Goal: Task Accomplishment & Management: Complete application form

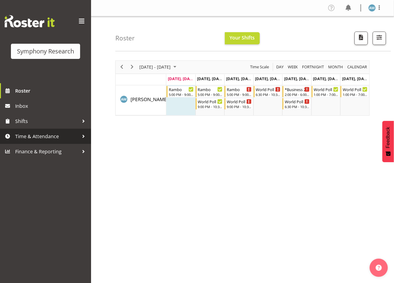
click at [44, 135] on span "Time & Attendance" at bounding box center [47, 136] width 64 height 9
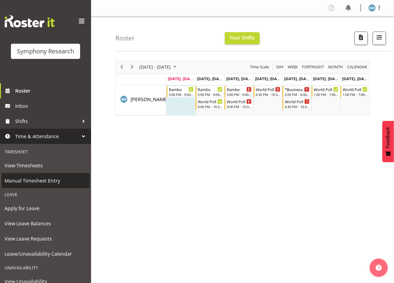
click at [41, 178] on span "Manual Timesheet Entry" at bounding box center [46, 180] width 82 height 9
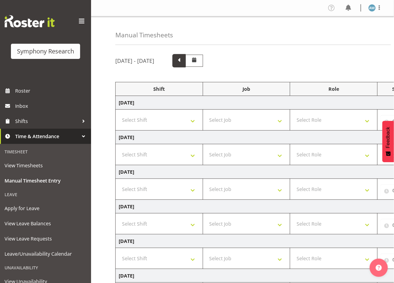
click at [183, 61] on span at bounding box center [179, 60] width 8 height 8
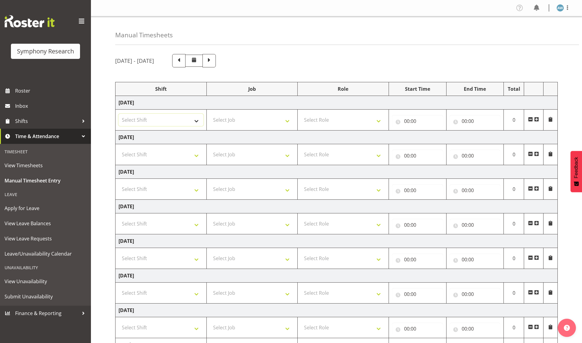
select select "56692"
select select "10499"
select select "47"
click at [393, 122] on input "00:00" at bounding box center [417, 121] width 51 height 12
select select "19"
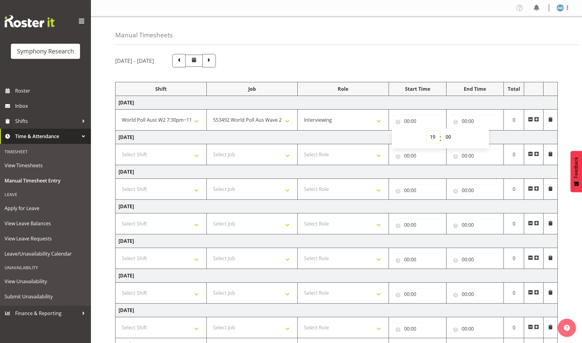
type input "19:00"
select select "30"
type input "19:30"
click at [393, 123] on input "00:00" at bounding box center [475, 121] width 51 height 12
select select "22"
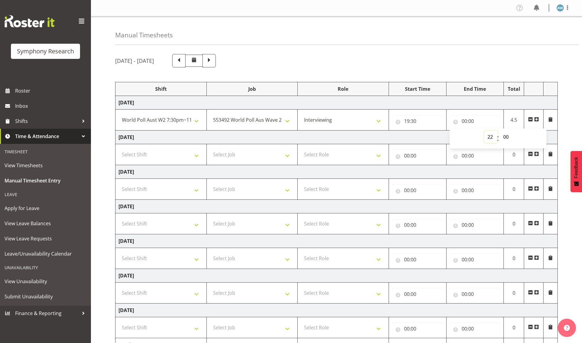
type input "22:00"
select select "30"
type input "22:30"
click at [393, 248] on div "[DATE] - [DATE] Shift Job Role Start Time End Time Total [DATE] !!Weekend Resid…" at bounding box center [348, 210] width 467 height 322
click at [393, 123] on input "22:30" at bounding box center [475, 121] width 51 height 12
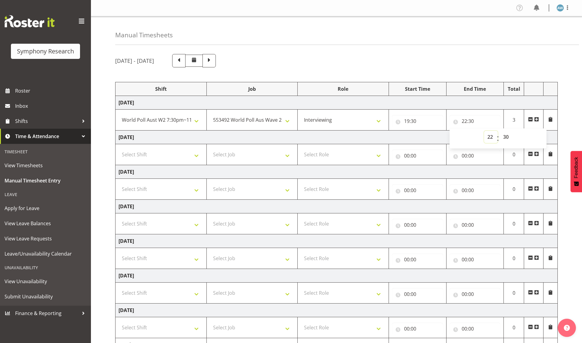
select select "23"
type input "23:30"
click at [393, 216] on div "[DATE] - [DATE] Shift Job Role Start Time End Time Total [DATE] !!Weekend Resid…" at bounding box center [348, 210] width 467 height 322
drag, startPoint x: 580, startPoint y: 213, endPoint x: 579, endPoint y: 297, distance: 83.7
drag, startPoint x: 579, startPoint y: 297, endPoint x: 579, endPoint y: 323, distance: 26.1
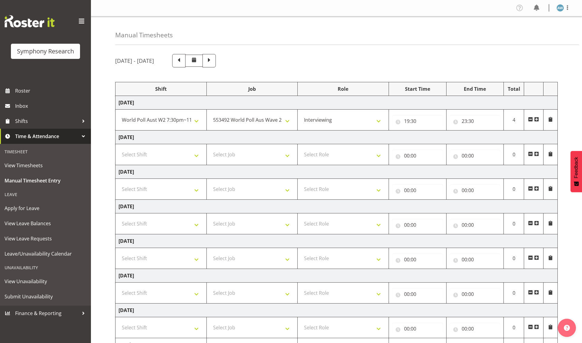
drag, startPoint x: 580, startPoint y: 53, endPoint x: 579, endPoint y: 96, distance: 42.5
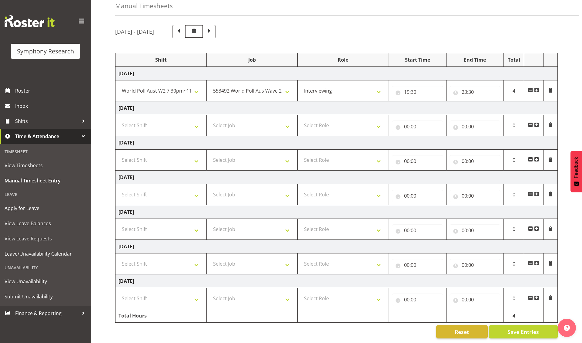
scroll to position [32, 0]
click at [393, 282] on span "Save Entries" at bounding box center [524, 331] width 32 height 8
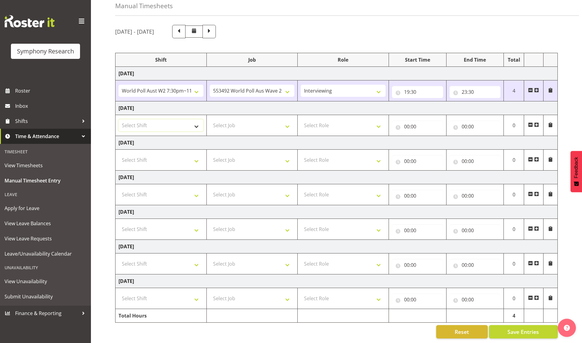
select select "56692"
select select "10499"
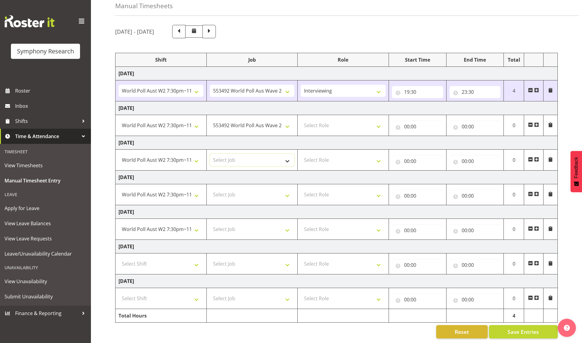
select select "10499"
select select "47"
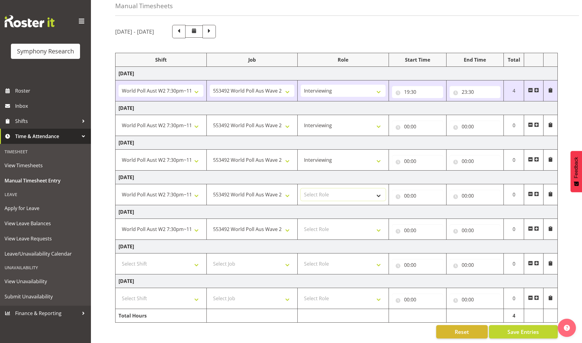
select select "47"
click at [393, 125] on input "00:00" at bounding box center [417, 126] width 51 height 12
select select "19"
type input "19:00"
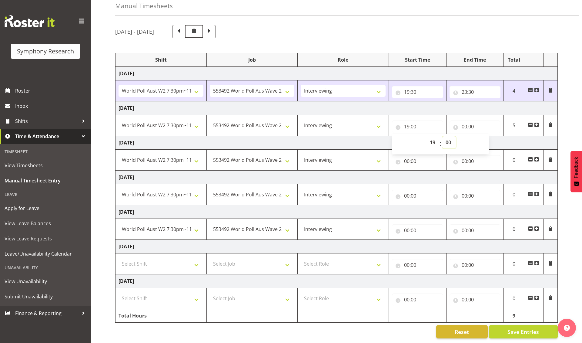
select select "30"
type input "19:30"
click at [393, 126] on input "00:00" at bounding box center [475, 126] width 51 height 12
select select "23"
type input "23:00"
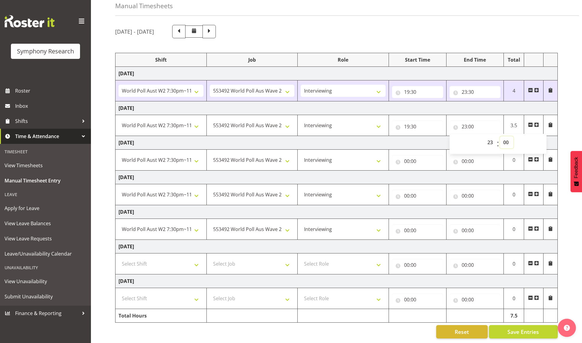
select select "30"
type input "23:30"
click at [393, 160] on input "00:00" at bounding box center [417, 161] width 51 height 12
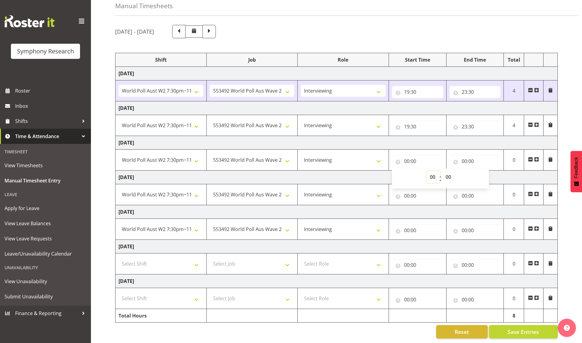
select select "19"
type input "19:00"
select select "30"
type input "19:30"
click at [393, 160] on input "00:00" at bounding box center [475, 161] width 51 height 12
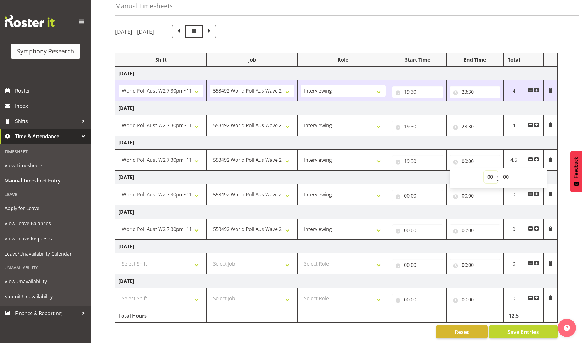
select select "23"
type input "23:00"
select select "30"
type input "23:30"
click at [393, 195] on input "00:00" at bounding box center [417, 196] width 51 height 12
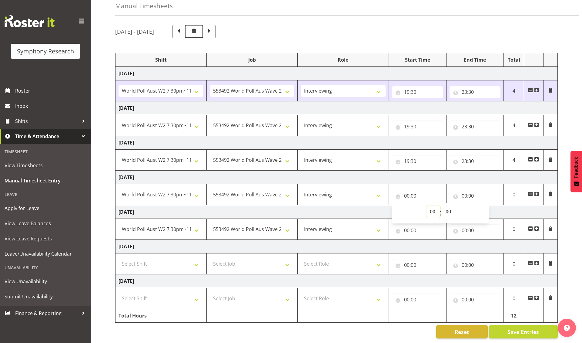
select select "19"
type input "19:00"
select select "30"
type input "19:30"
click at [393, 194] on input "00:00" at bounding box center [475, 196] width 51 height 12
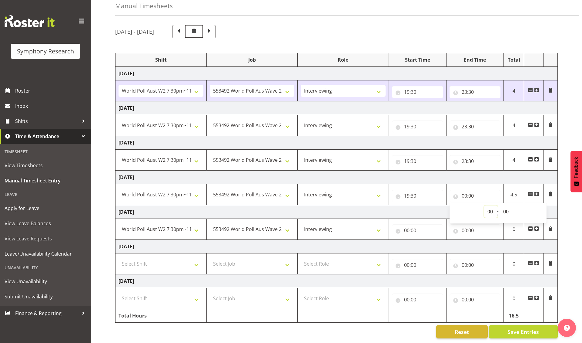
select select "23"
type input "23:00"
select select "30"
type input "23:30"
click at [393, 228] on input "00:00" at bounding box center [417, 230] width 51 height 12
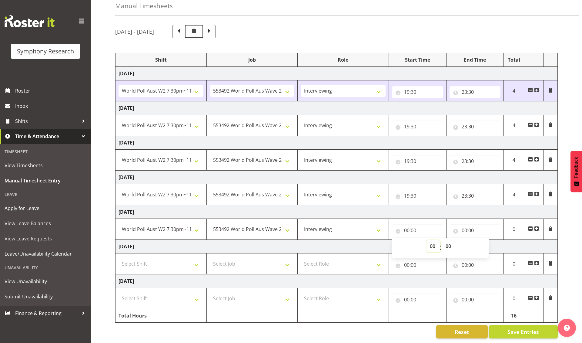
select select "19"
type input "19:00"
select select "30"
type input "19:30"
click at [393, 229] on input "00:00" at bounding box center [475, 230] width 51 height 12
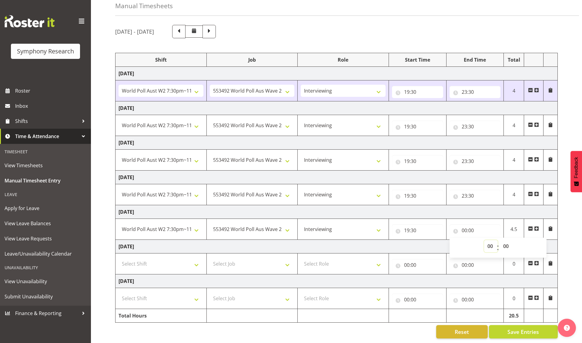
select select "23"
type input "23:00"
select select "30"
type input "23:30"
click at [393, 282] on span "Save Entries" at bounding box center [524, 331] width 32 height 8
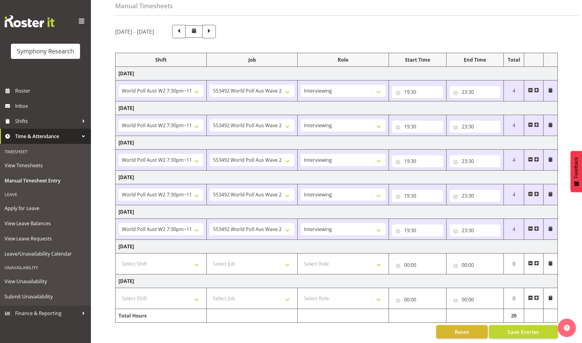
click at [393, 260] on span at bounding box center [536, 262] width 5 height 5
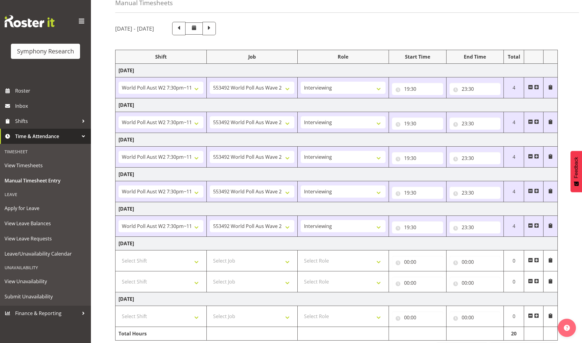
click at [393, 260] on span at bounding box center [536, 259] width 5 height 5
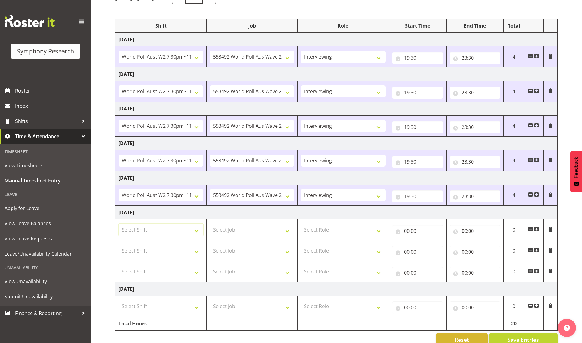
scroll to position [74, 0]
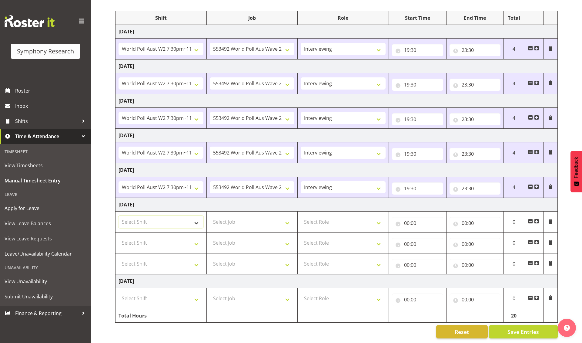
select select "43777"
select select "11547"
select select "10732"
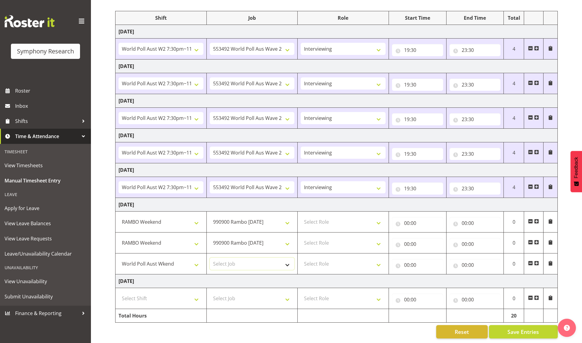
select select "10499"
select select "47"
click at [393, 222] on input "00:00" at bounding box center [417, 223] width 51 height 12
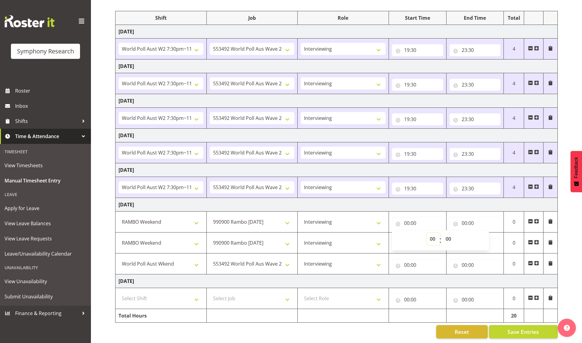
select select "12"
type input "12:00"
click at [393, 221] on input "00:00" at bounding box center [475, 223] width 51 height 12
select select "14"
type input "14:00"
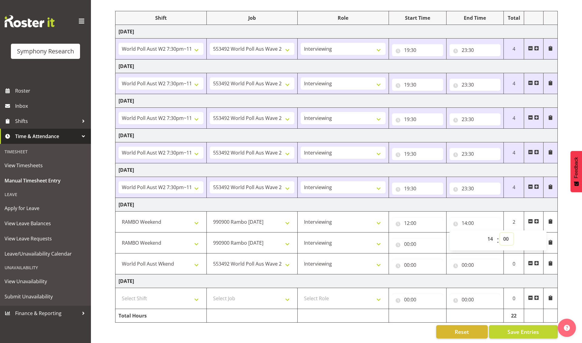
select select "5"
type input "14:05"
click at [393, 242] on input "00:00" at bounding box center [417, 244] width 51 height 12
select select "14"
type input "14:00"
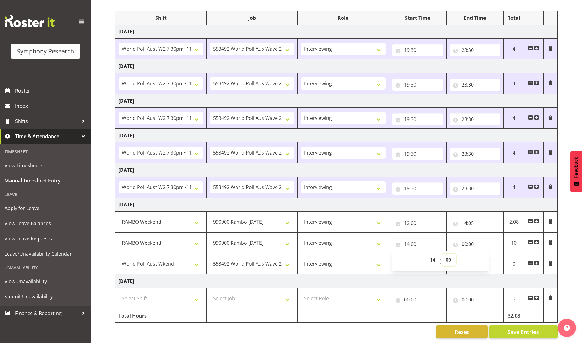
select select "30"
type input "14:30"
click at [393, 244] on input "00:00" at bounding box center [475, 244] width 51 height 12
select select "18"
type input "18:00"
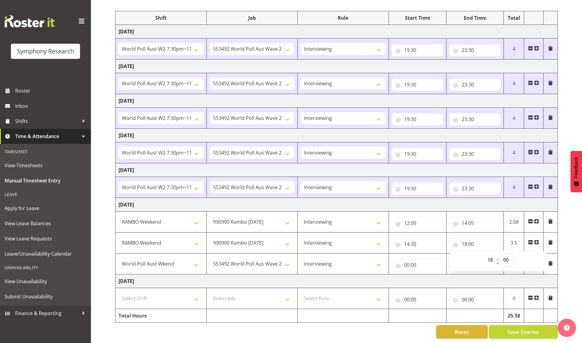
select select "31"
type input "18:31"
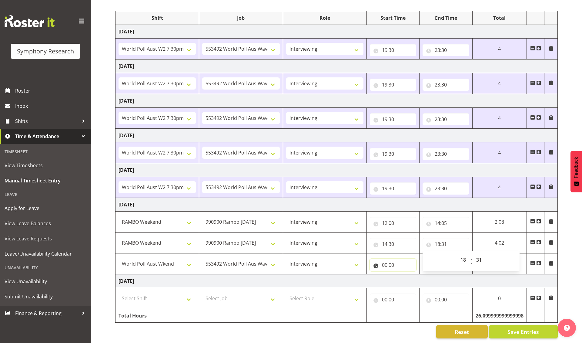
click at [384, 263] on input "00:00" at bounding box center [393, 265] width 47 height 12
select select "18"
type input "18:00"
select select "31"
type input "18:31"
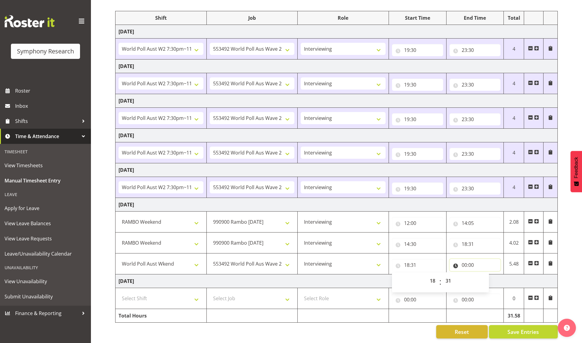
click at [393, 265] on input "00:00" at bounding box center [475, 265] width 51 height 12
select select "19"
type input "19:00"
click at [393, 282] on span "Save Entries" at bounding box center [524, 331] width 32 height 8
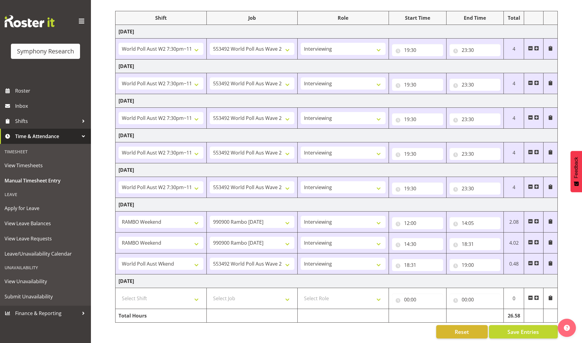
click at [393, 282] on span at bounding box center [536, 297] width 5 height 5
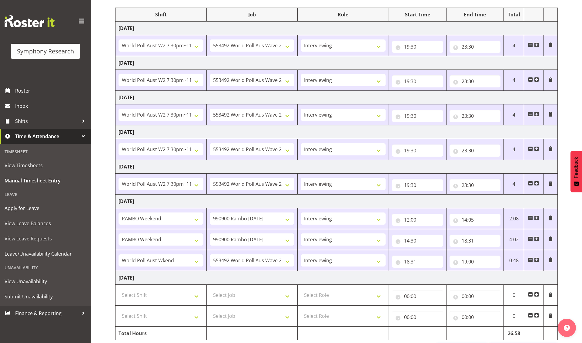
click at [393, 282] on span at bounding box center [536, 294] width 5 height 5
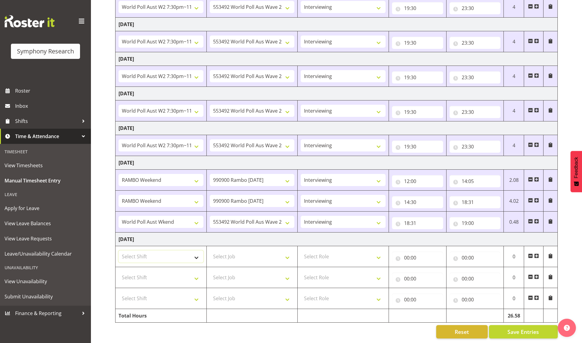
select select "43777"
select select "11547"
select select "10732"
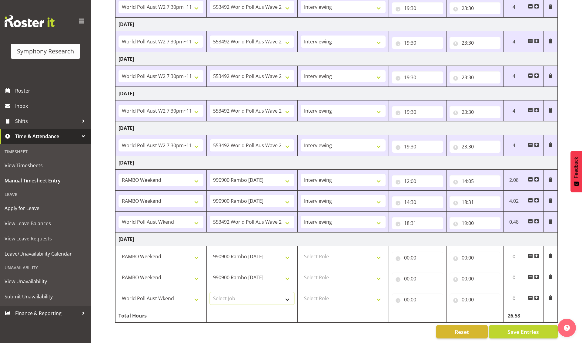
select select "10499"
select select "47"
click at [393, 256] on input "00:00" at bounding box center [417, 257] width 51 height 12
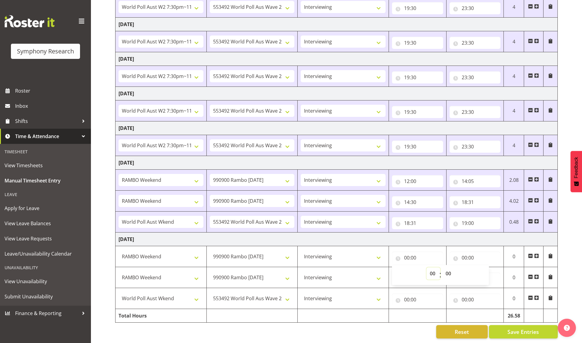
select select "12"
type input "12:00"
click at [393, 257] on input "00:00" at bounding box center [475, 257] width 51 height 12
select select "14"
type input "14:00"
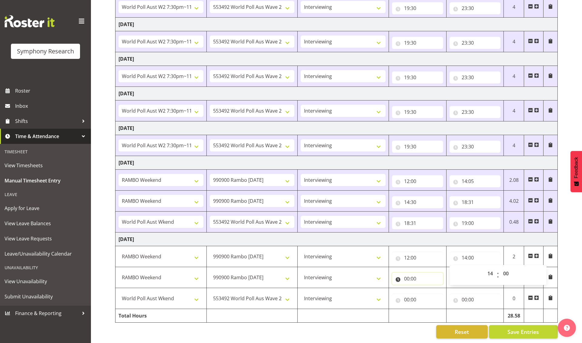
click at [393, 277] on input "00:00" at bounding box center [417, 278] width 51 height 12
select select "14"
type input "14:00"
select select "35"
type input "14:35"
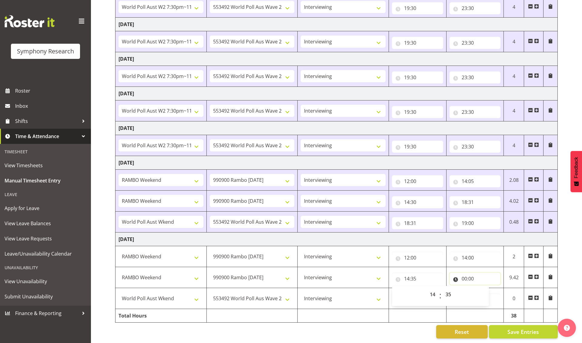
click at [393, 279] on input "00:00" at bounding box center [475, 278] width 51 height 12
select select "17"
type input "17:00"
select select "5"
type input "17:05"
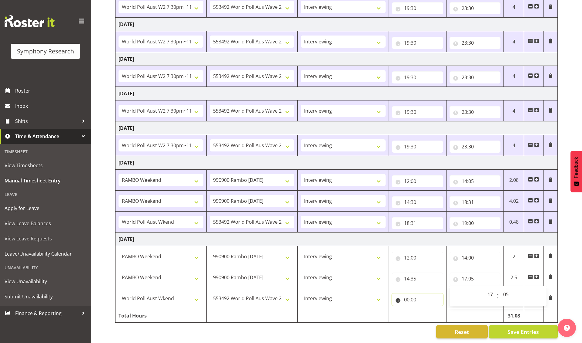
click at [393, 282] on input "00:00" at bounding box center [417, 299] width 51 height 12
select select "17"
type input "17:00"
select select "5"
type input "17:05"
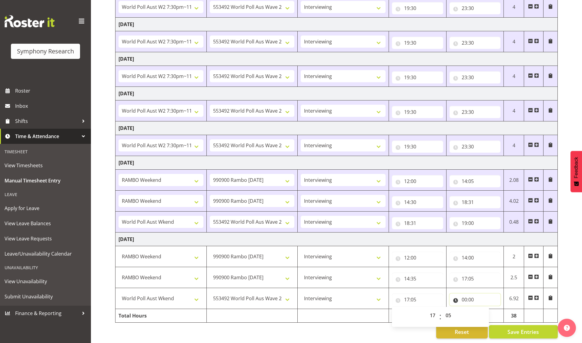
click at [393, 282] on input "00:00" at bounding box center [475, 299] width 51 height 12
select select "19"
type input "19:00"
click at [393, 282] on span "Save Entries" at bounding box center [524, 331] width 32 height 8
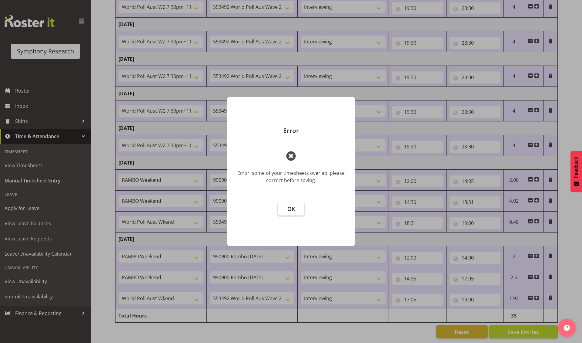
click at [291, 209] on span "OK" at bounding box center [291, 208] width 8 height 7
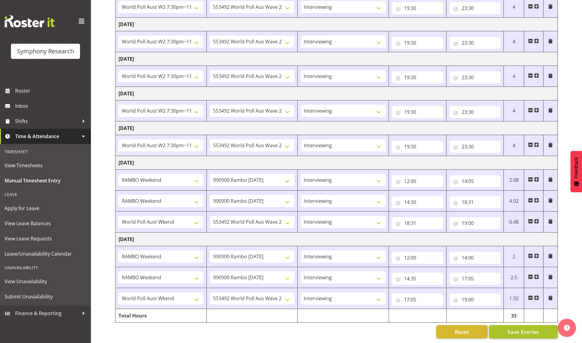
click at [393, 282] on span "Save Entries" at bounding box center [524, 331] width 32 height 8
